Goal: Information Seeking & Learning: Learn about a topic

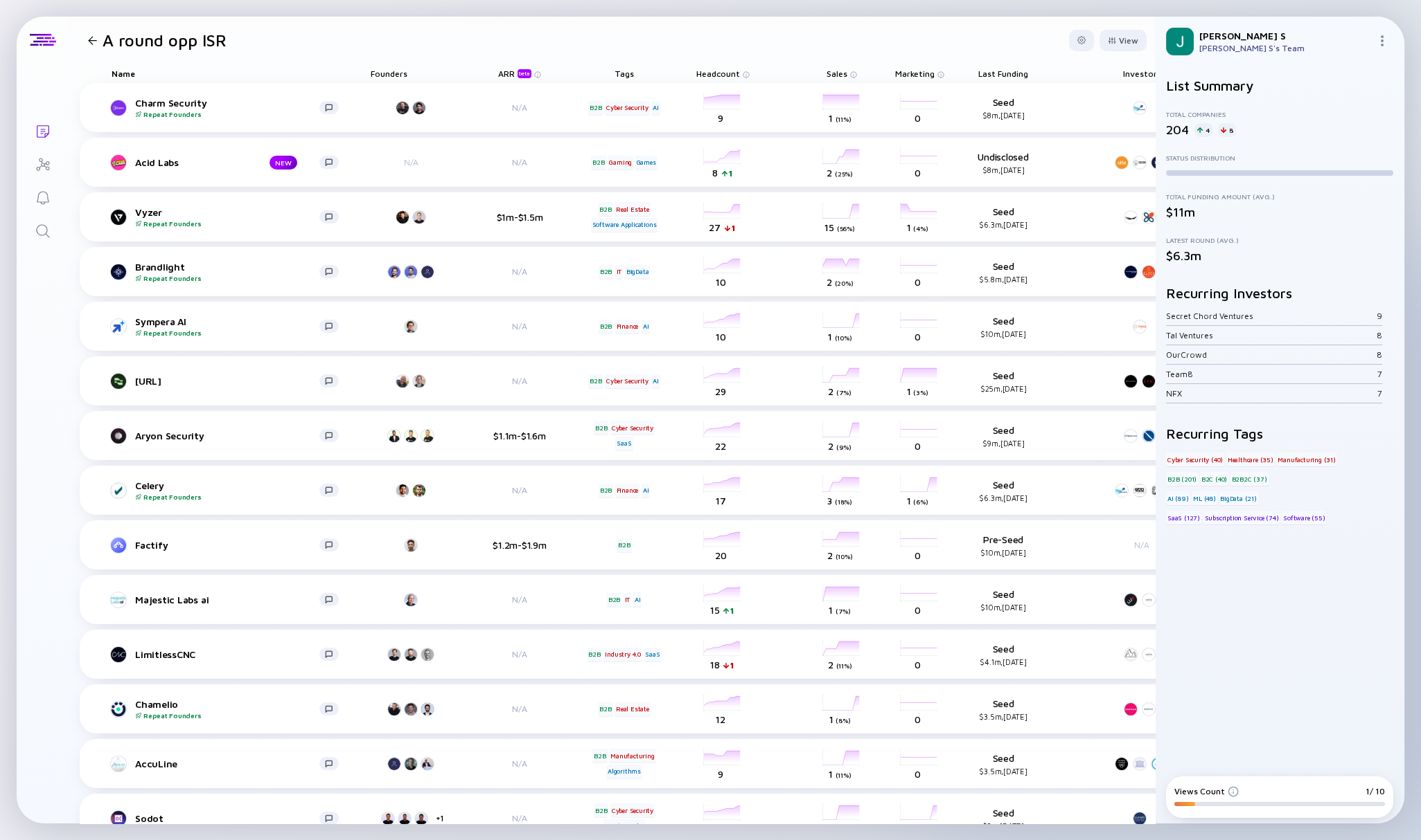
click at [124, 14] on div "We are currently having troubles connecting... Try again later. Lists A round o…" at bounding box center [710, 420] width 1421 height 840
click at [44, 228] on icon "Search" at bounding box center [43, 231] width 17 height 17
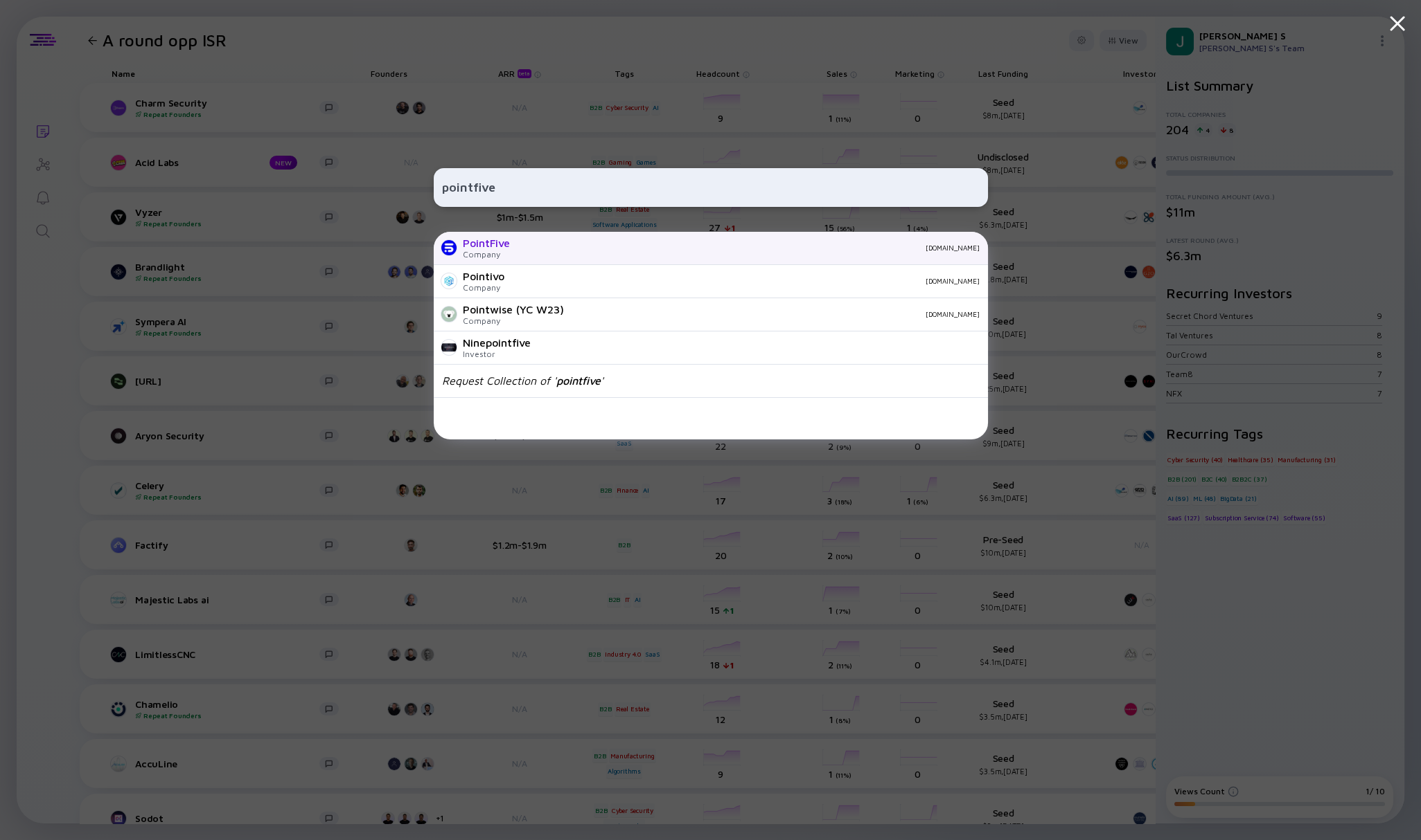
type input "pointfive"
click at [515, 251] on div "PointFive Company [DOMAIN_NAME]" at bounding box center [710, 248] width 554 height 33
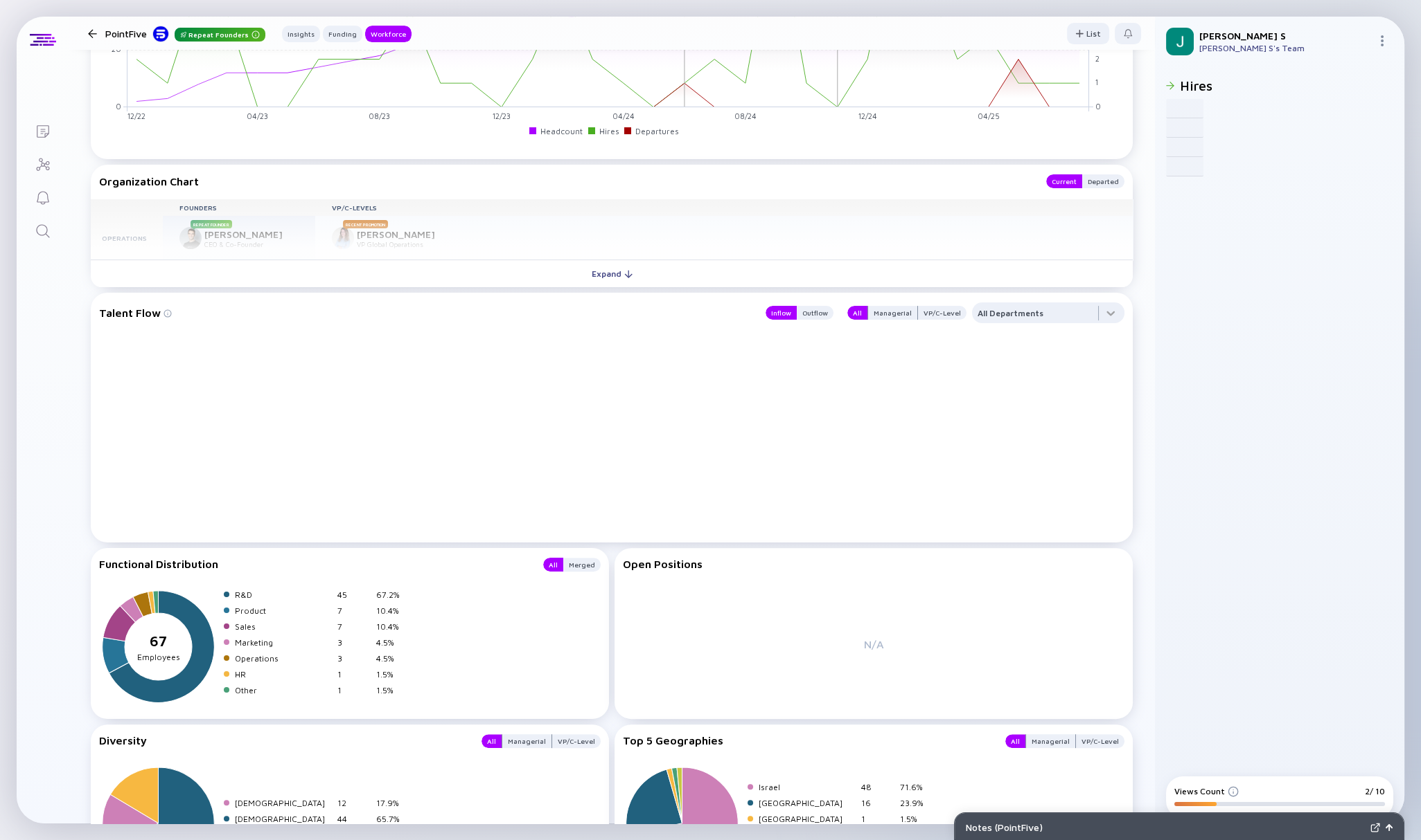
scroll to position [1454, 0]
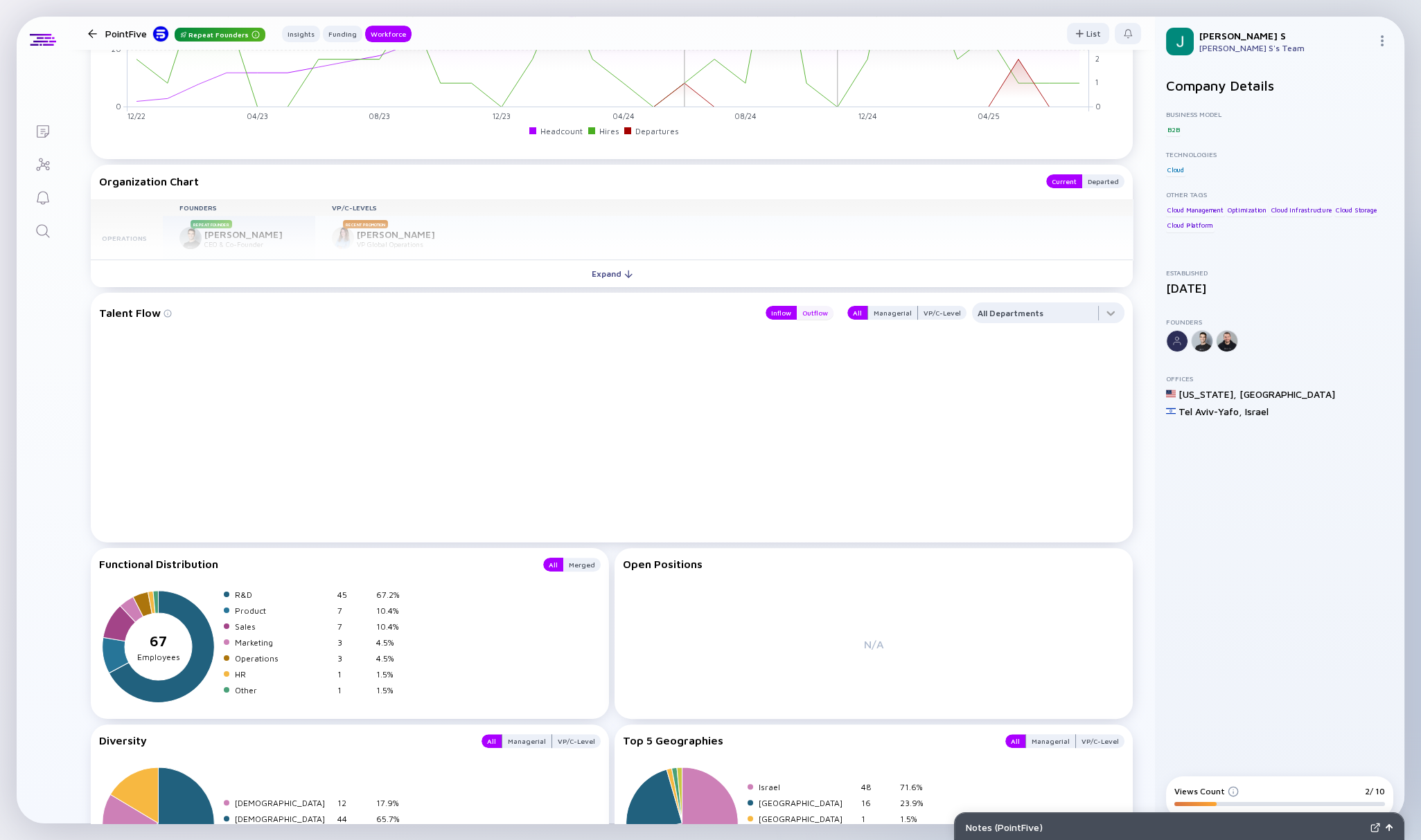
click at [809, 316] on div "Outflow" at bounding box center [815, 313] width 37 height 14
click at [783, 310] on div "Inflow" at bounding box center [781, 313] width 31 height 14
click at [900, 317] on div "Managerial" at bounding box center [892, 313] width 49 height 14
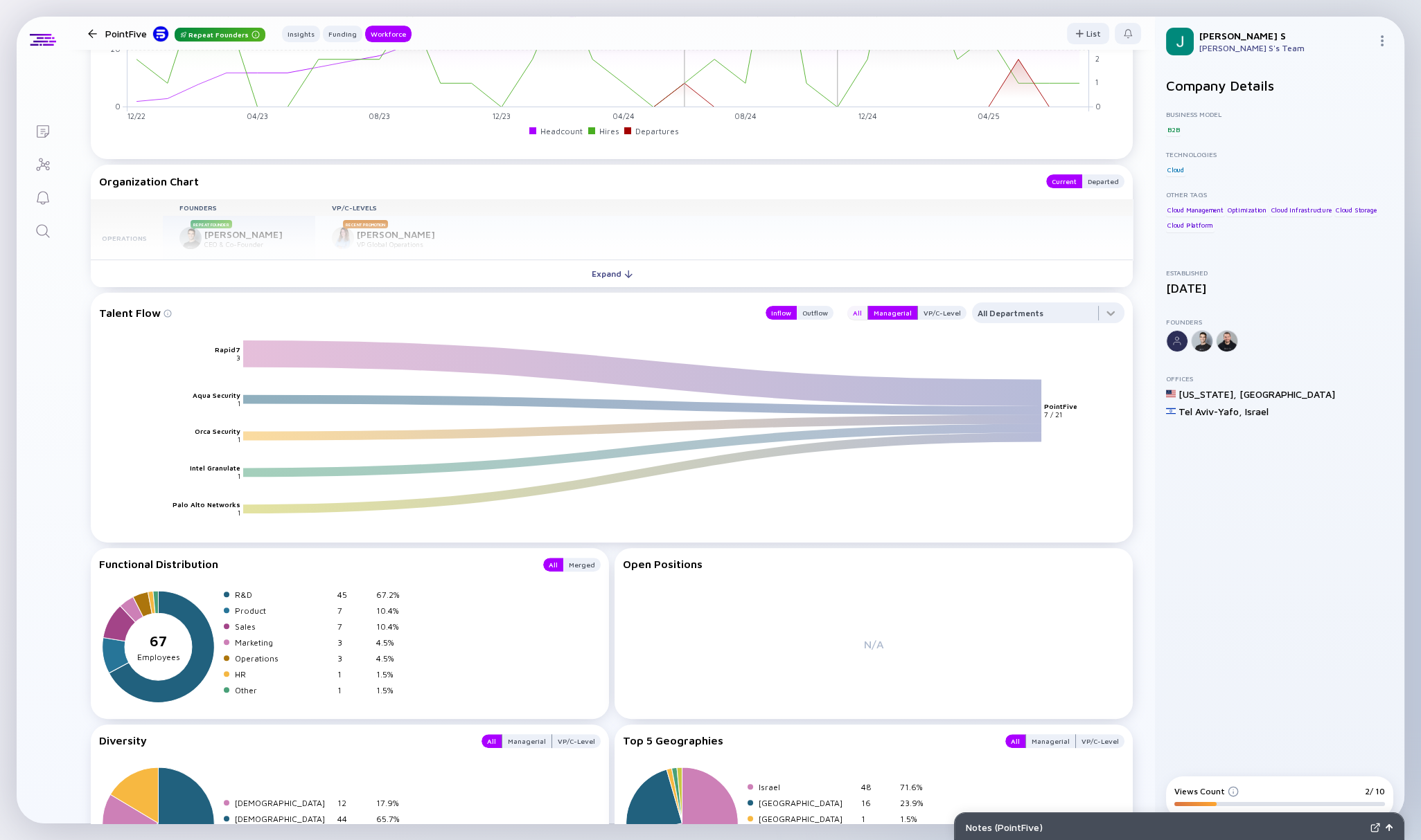
click at [847, 314] on div "All" at bounding box center [857, 313] width 20 height 14
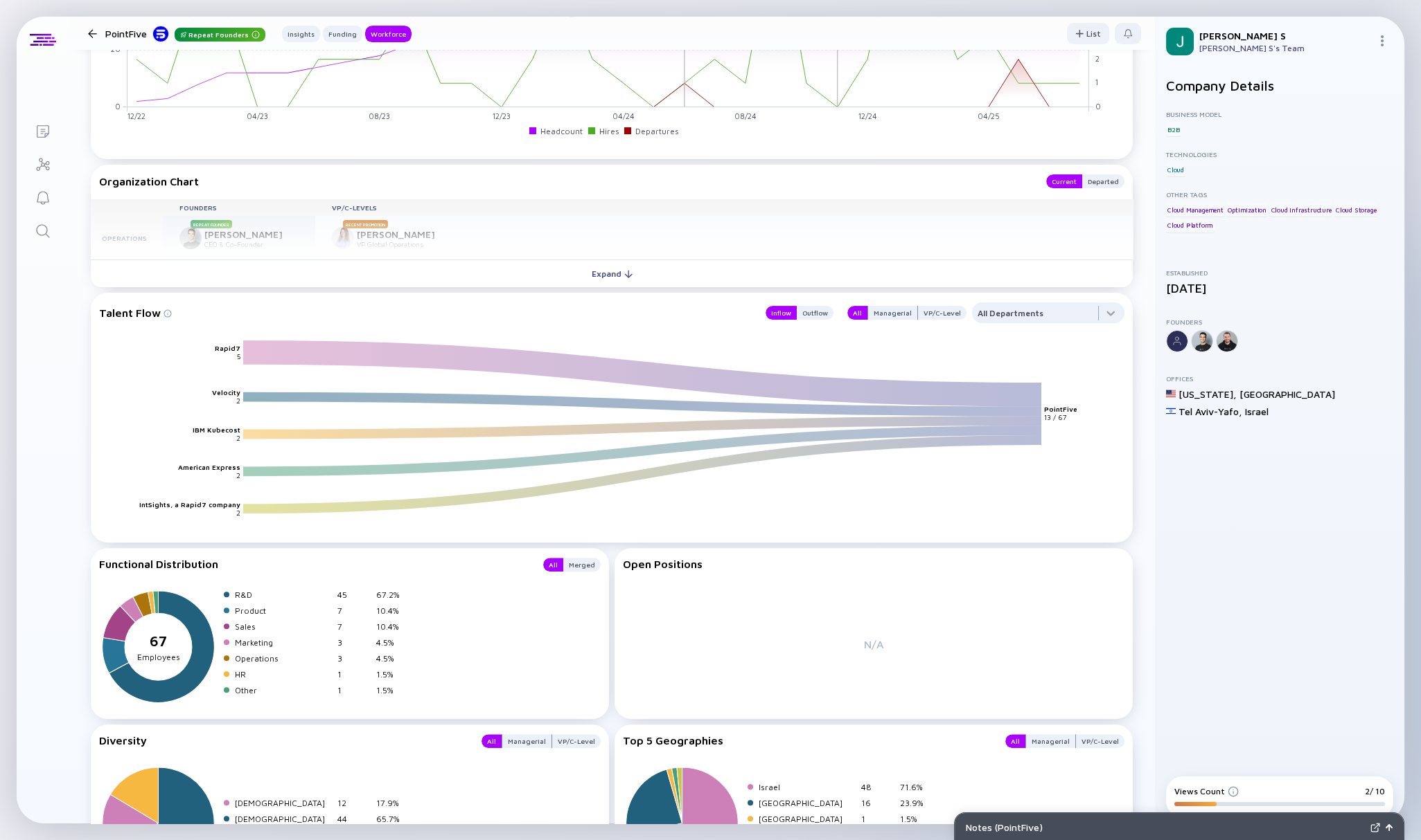
click at [819, 306] on div "Inflow Outflow" at bounding box center [795, 313] width 77 height 21
click at [817, 311] on div "Outflow" at bounding box center [815, 313] width 37 height 14
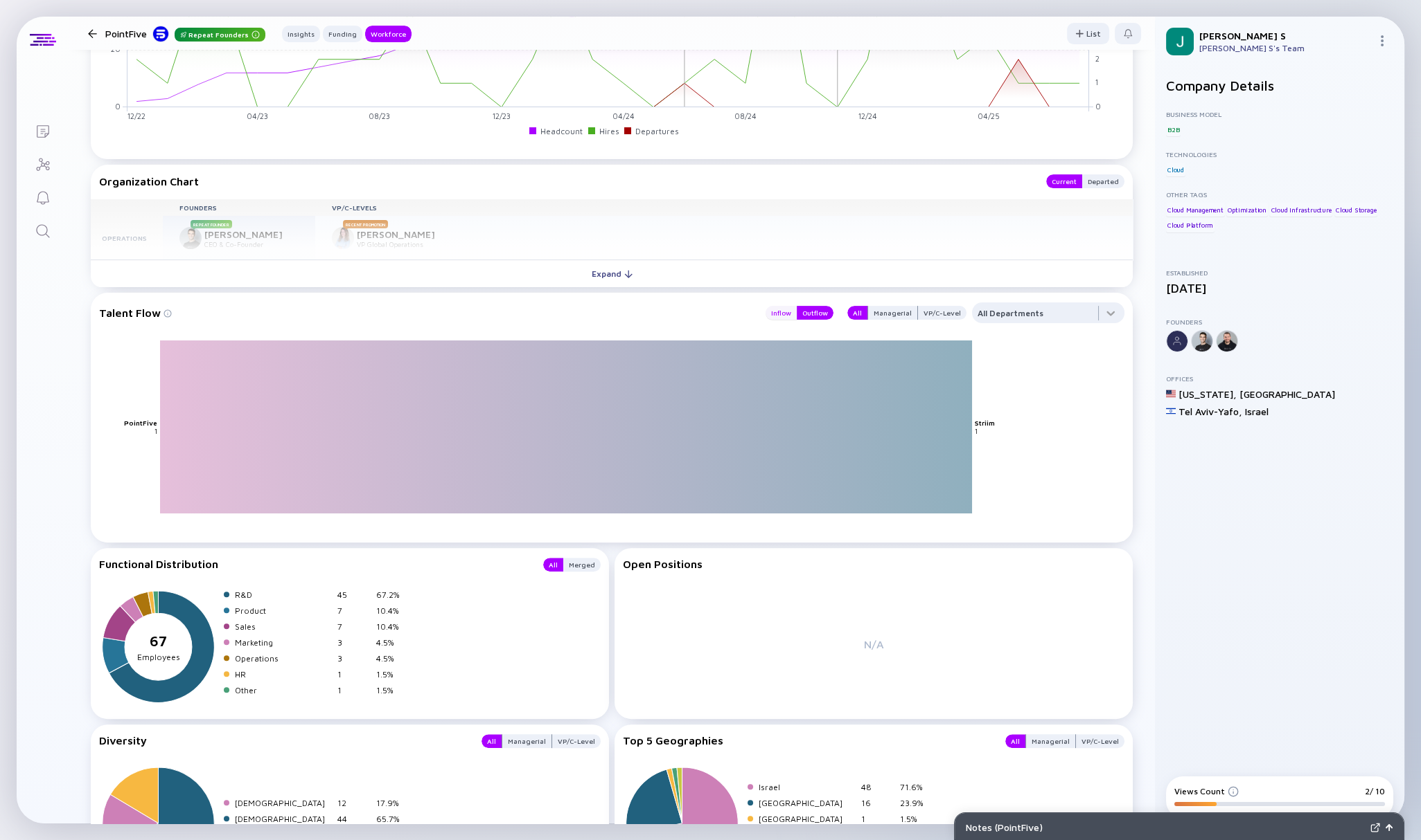
click at [776, 311] on div "Inflow" at bounding box center [781, 313] width 31 height 14
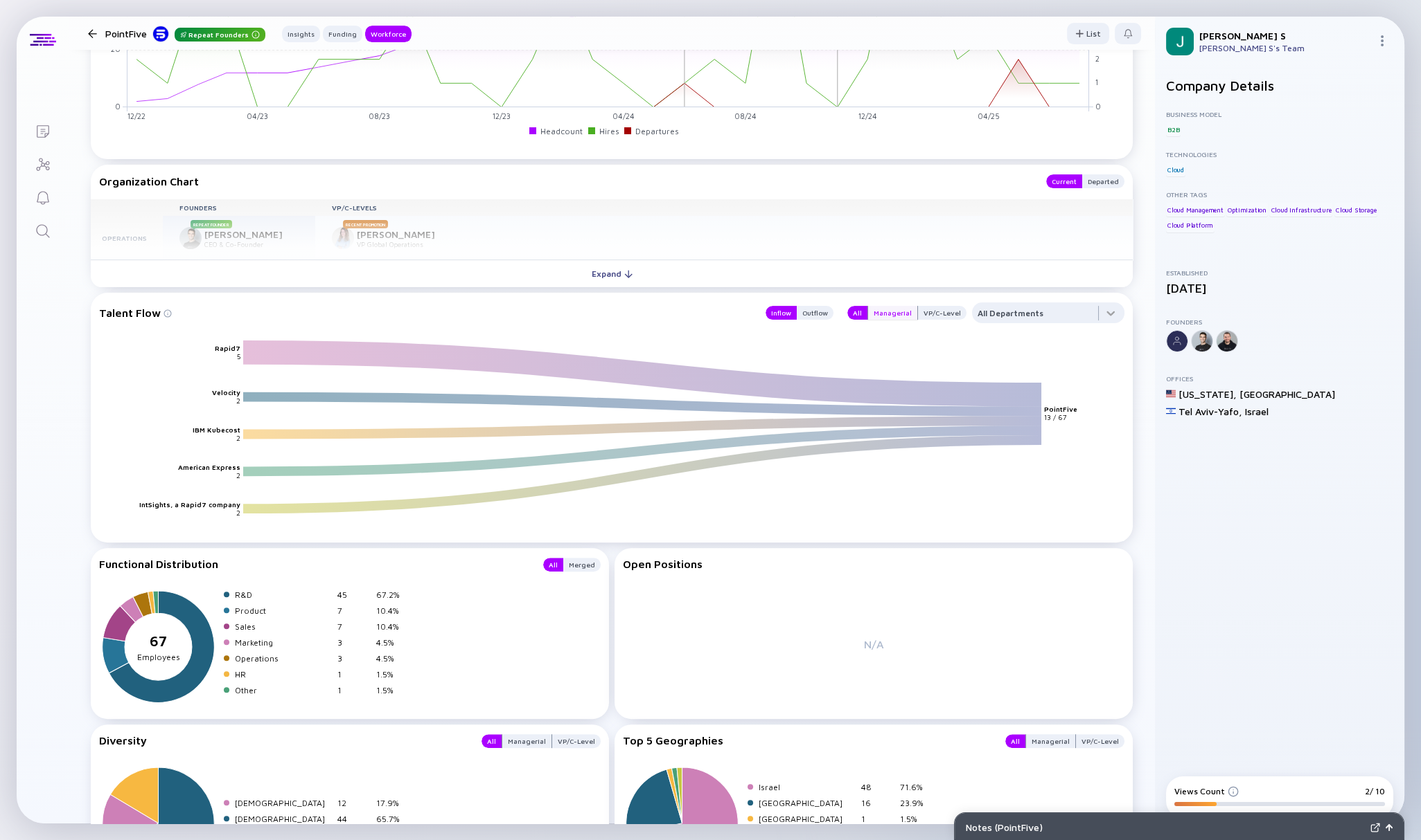
click at [877, 316] on div "Managerial" at bounding box center [892, 313] width 49 height 14
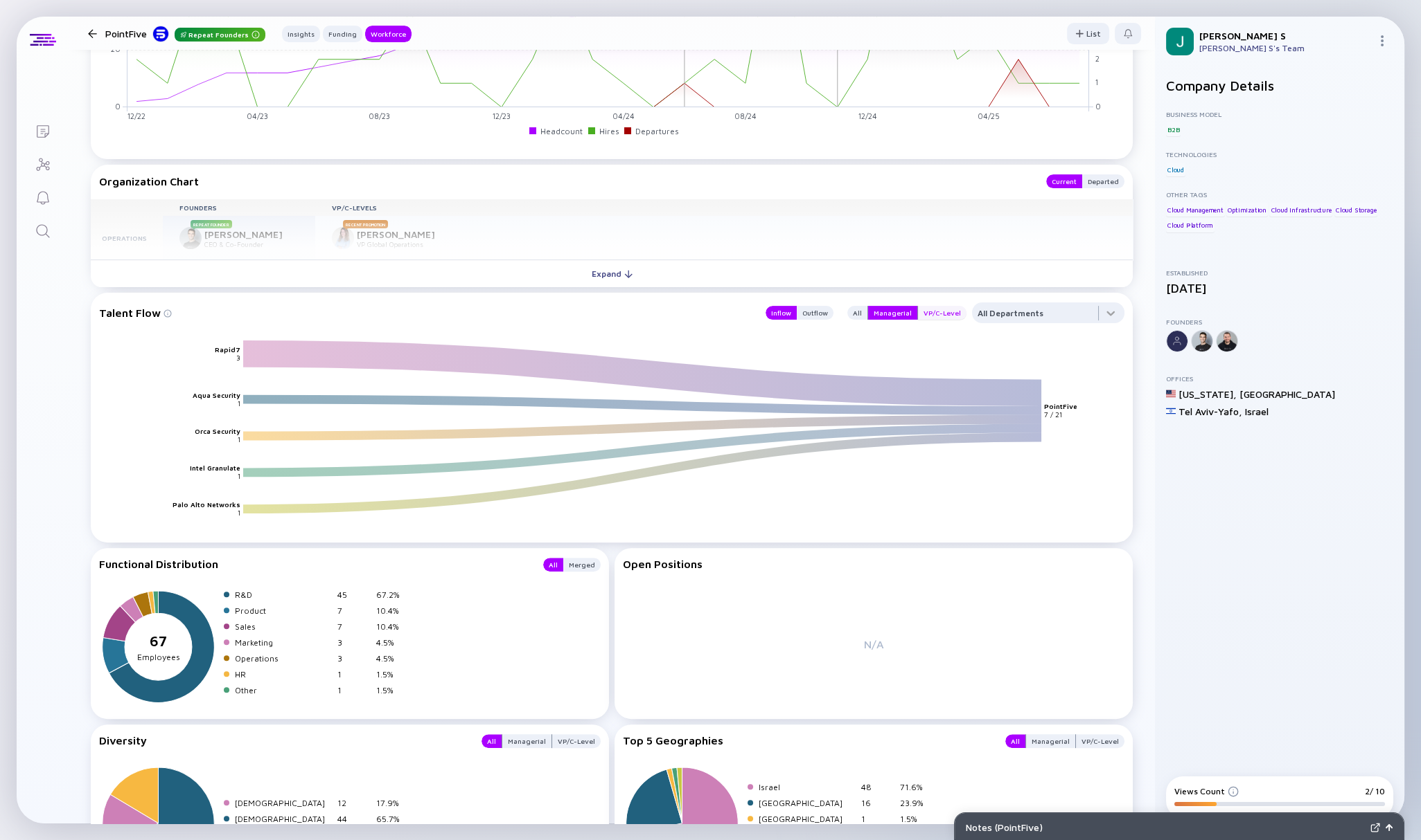
click at [923, 315] on div "VP/C-Level" at bounding box center [942, 313] width 49 height 14
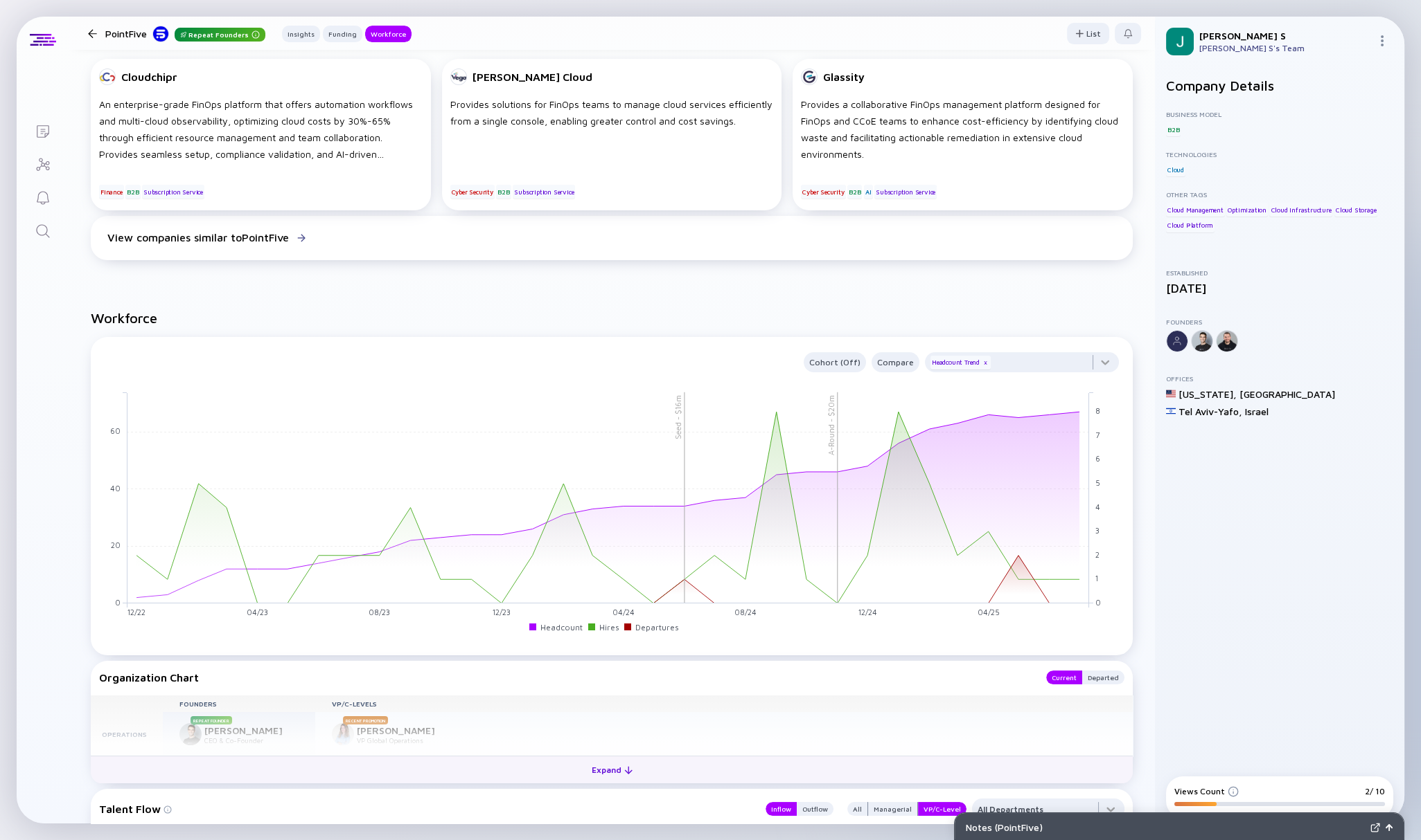
scroll to position [956, 0]
click at [986, 362] on div at bounding box center [1022, 367] width 194 height 28
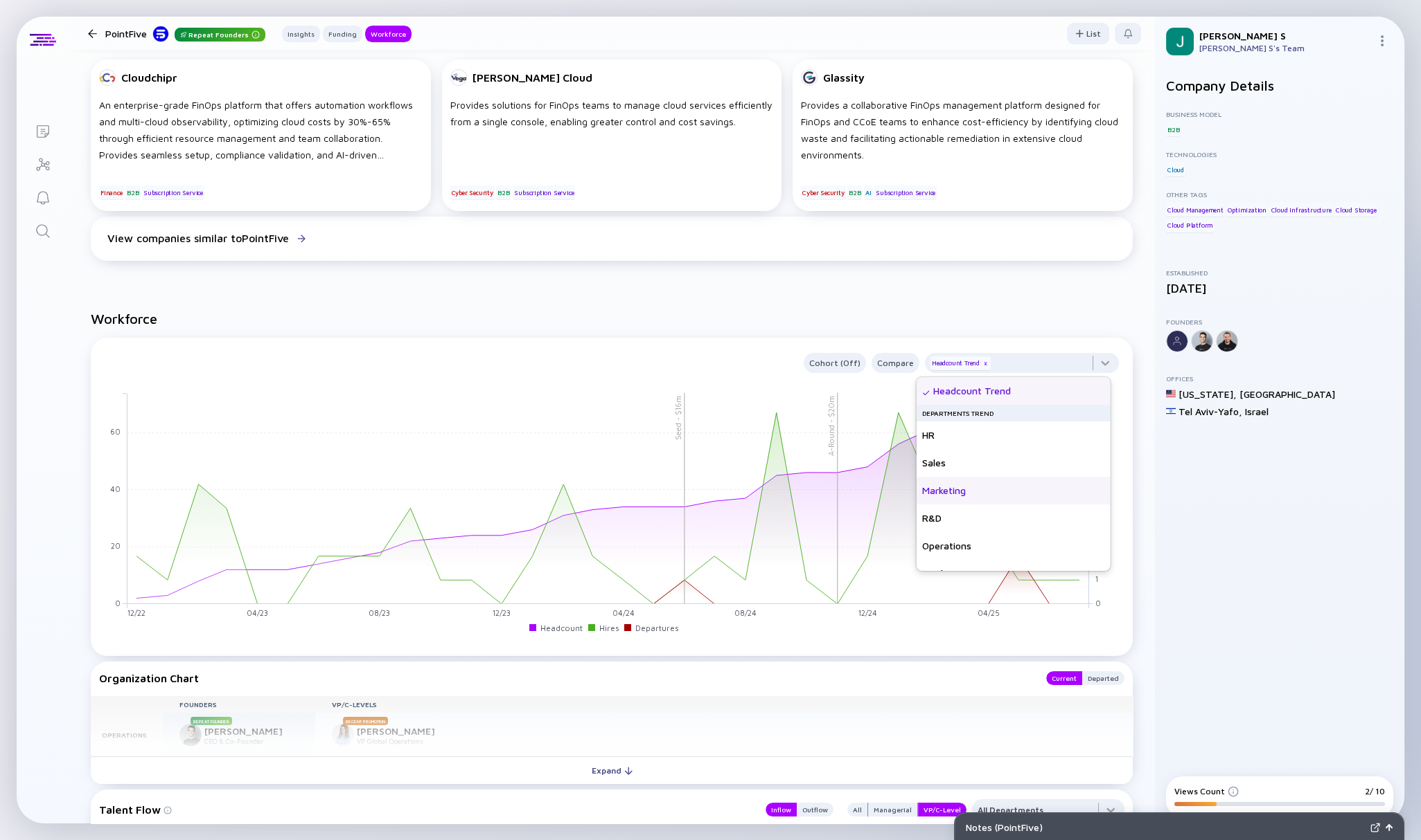
click at [942, 477] on div "Marketing" at bounding box center [1013, 491] width 194 height 28
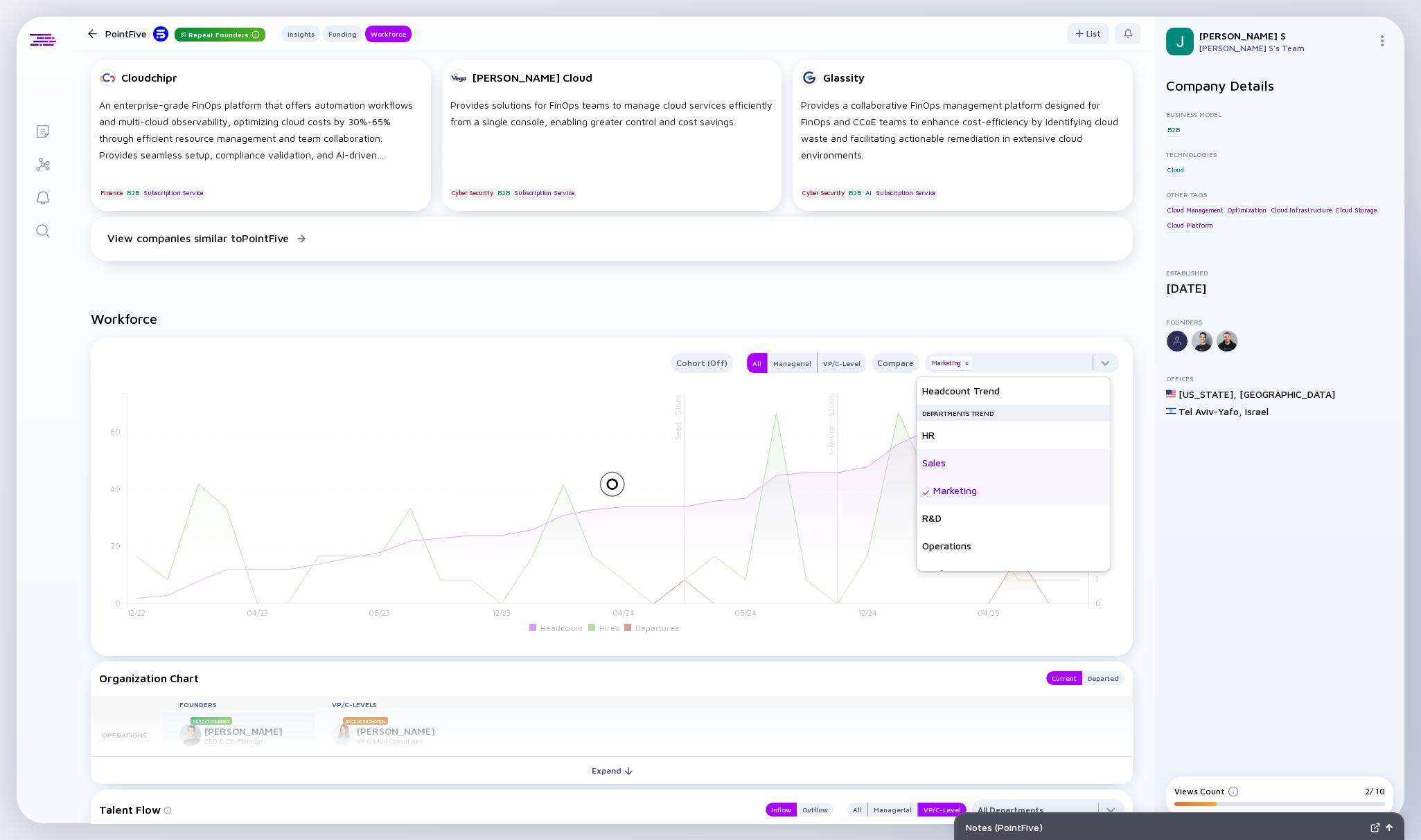
click at [942, 470] on div "Sales" at bounding box center [1013, 463] width 194 height 28
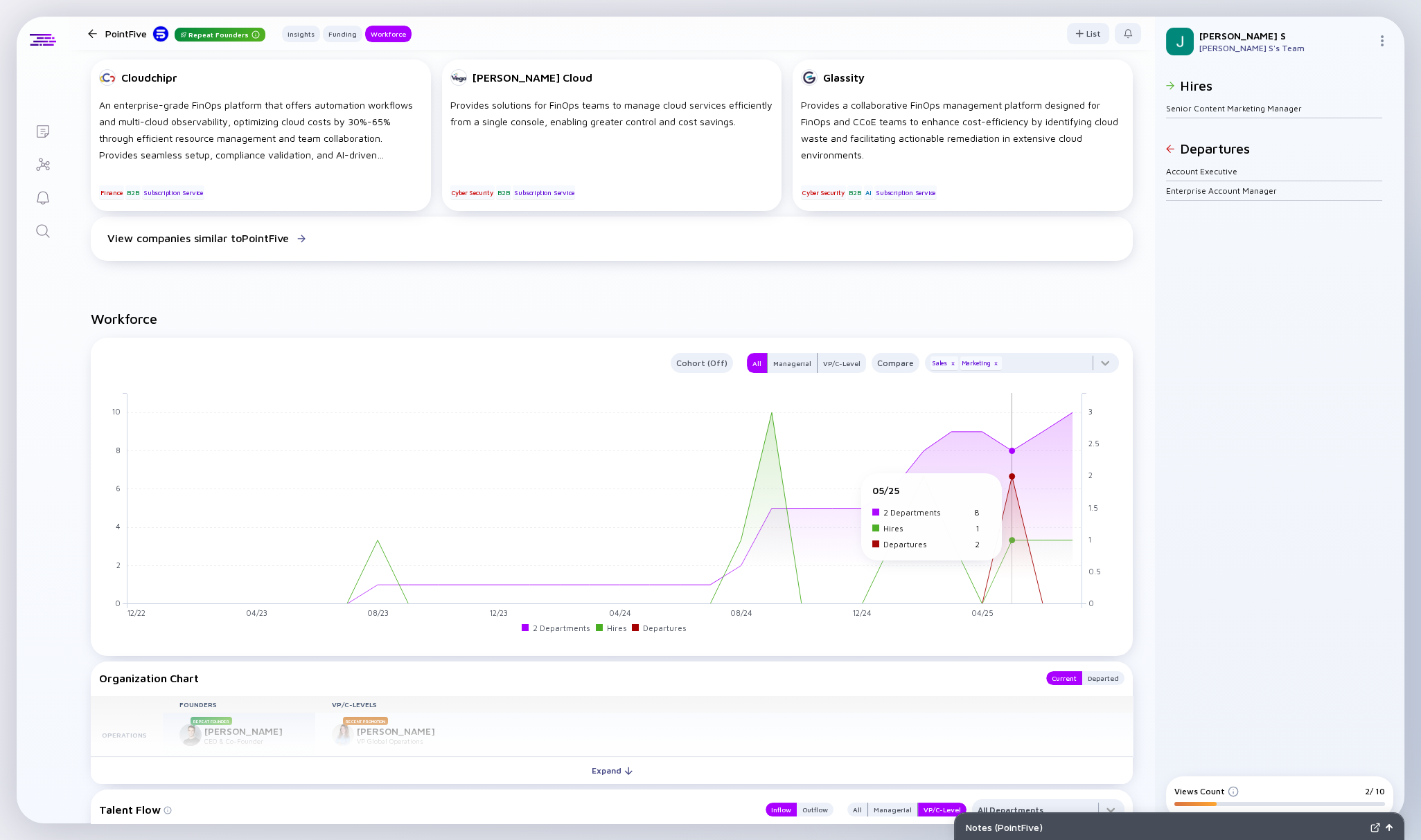
click at [1006, 481] on rect at bounding box center [604, 499] width 955 height 211
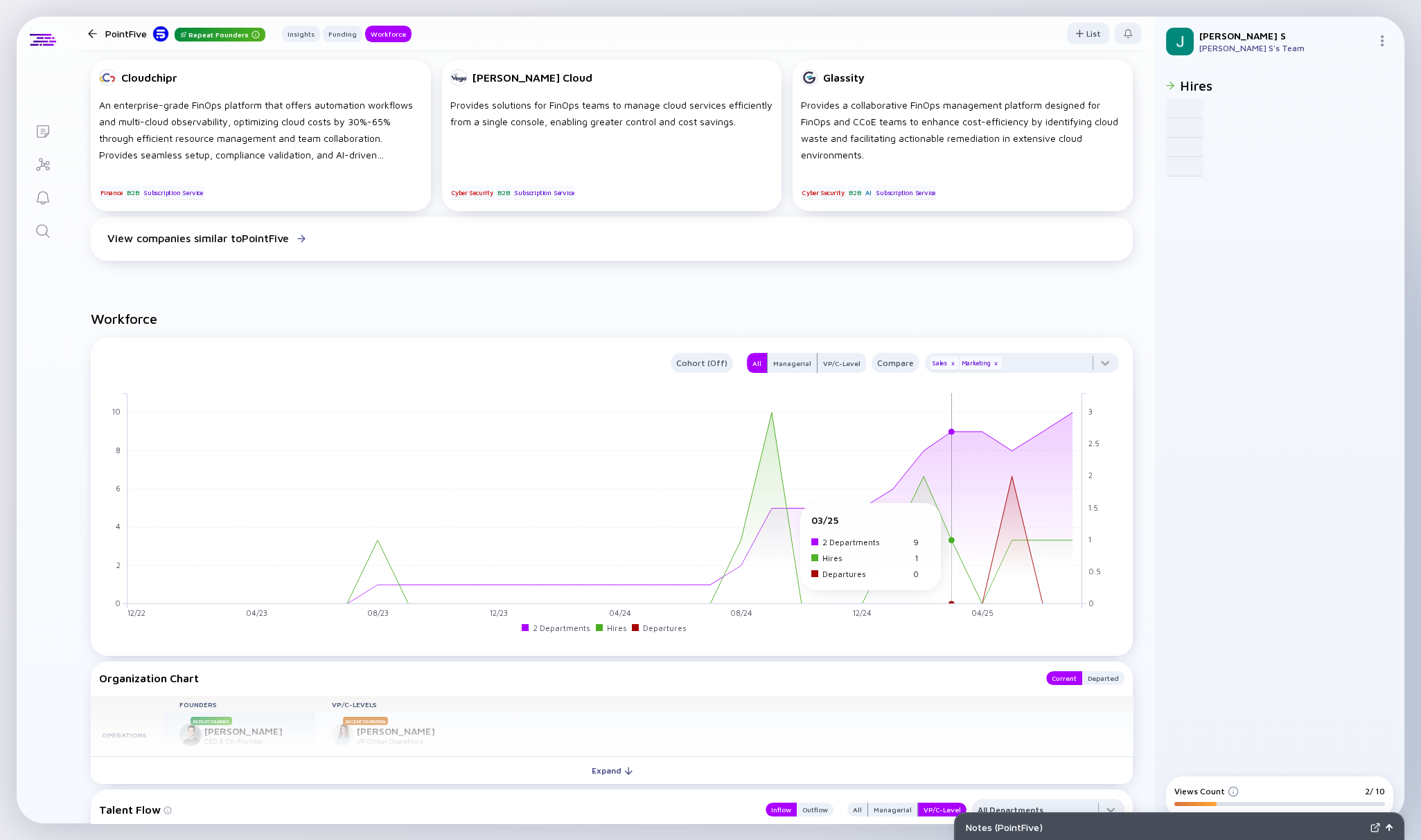
click at [953, 511] on rect at bounding box center [604, 499] width 955 height 211
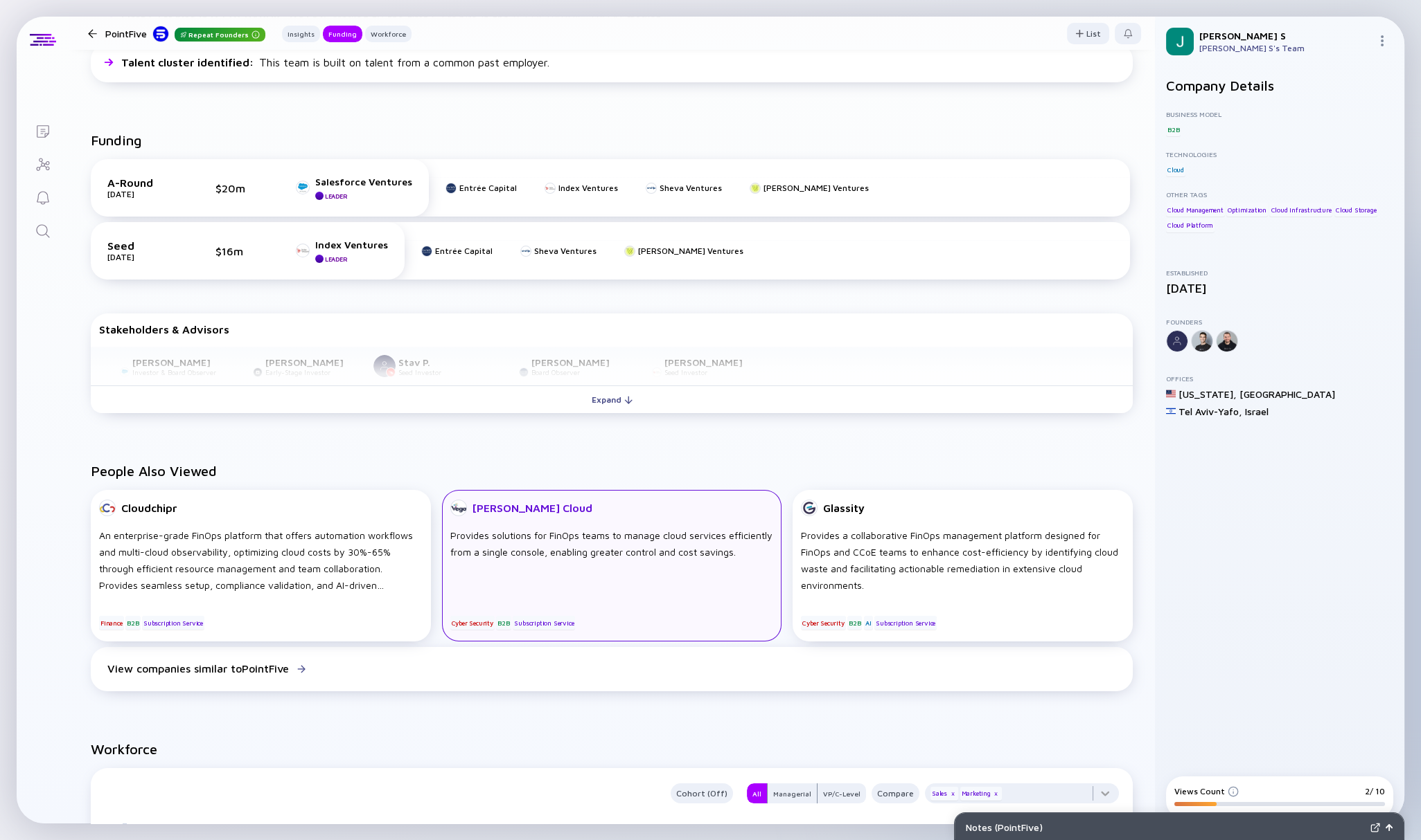
scroll to position [522, 0]
